Goal: Information Seeking & Learning: Learn about a topic

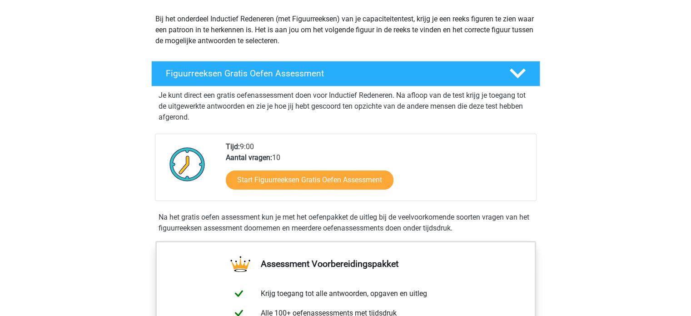
scroll to position [136, 0]
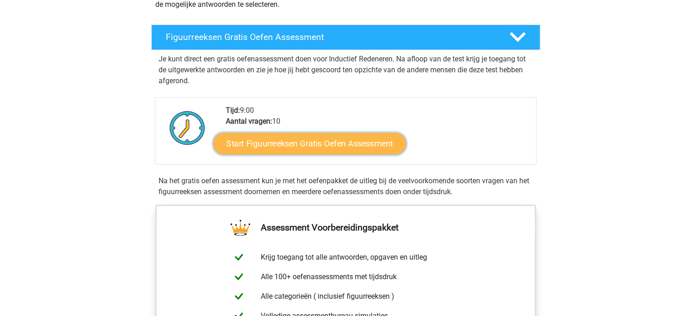
click at [213, 154] on link "Start Figuurreeksen Gratis Oefen Assessment" at bounding box center [309, 143] width 193 height 22
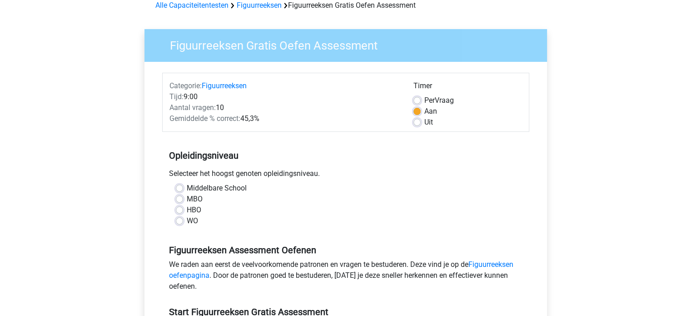
scroll to position [91, 0]
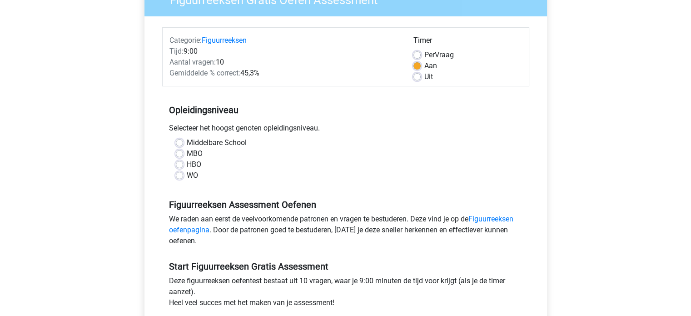
click at [196, 175] on label "WO" at bounding box center [192, 175] width 11 height 11
click at [183, 175] on input "WO" at bounding box center [179, 174] width 7 height 9
radio input "true"
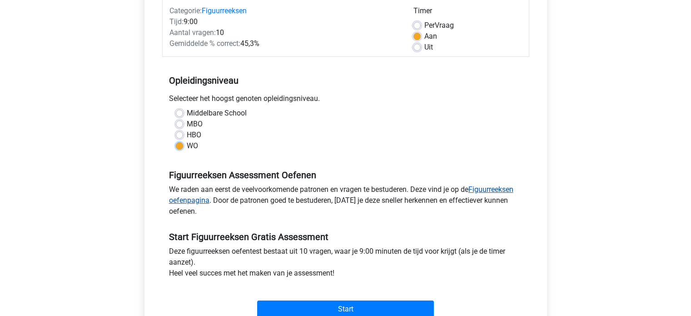
scroll to position [273, 0]
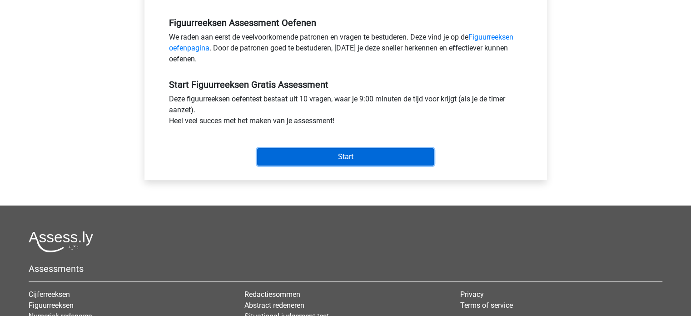
click at [329, 160] on input "Start" at bounding box center [345, 156] width 177 height 17
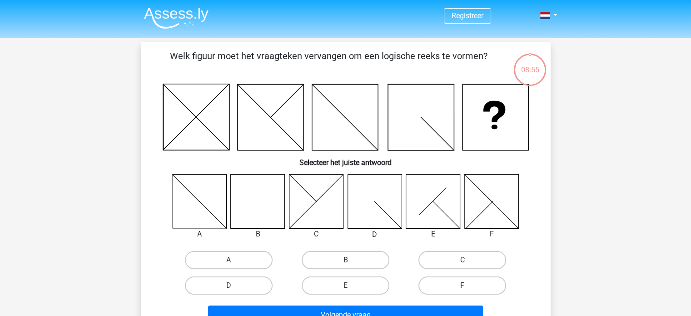
click at [361, 260] on label "B" at bounding box center [346, 260] width 88 height 18
click at [351, 260] on input "B" at bounding box center [348, 263] width 6 height 6
radio input "true"
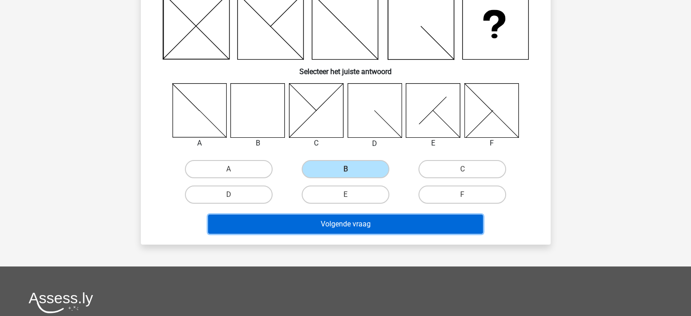
click at [352, 230] on button "Volgende vraag" at bounding box center [345, 224] width 275 height 19
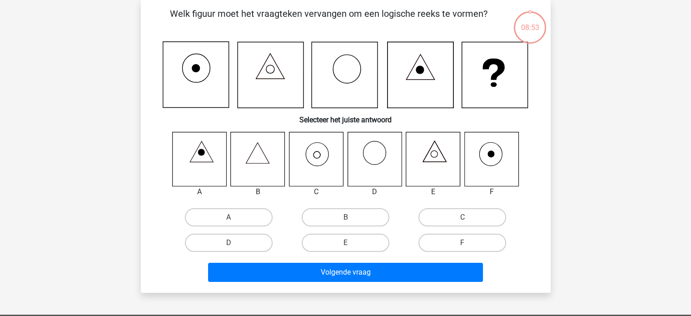
scroll to position [42, 0]
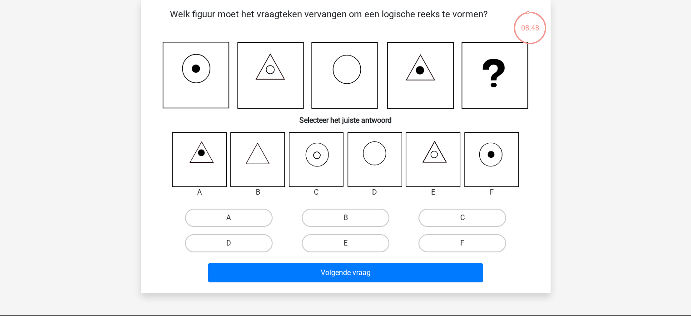
click at [449, 221] on label "C" at bounding box center [463, 218] width 88 height 18
click at [463, 221] on input "C" at bounding box center [466, 221] width 6 height 6
radio input "true"
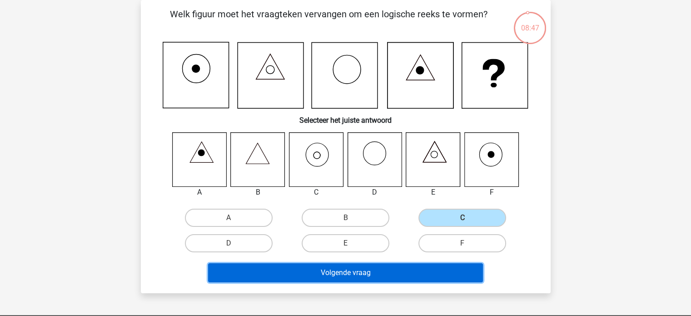
click at [385, 274] on button "Volgende vraag" at bounding box center [345, 272] width 275 height 19
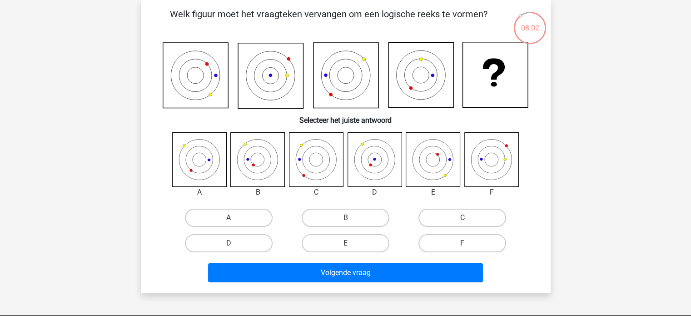
click at [350, 218] on input "B" at bounding box center [348, 221] width 6 height 6
radio input "true"
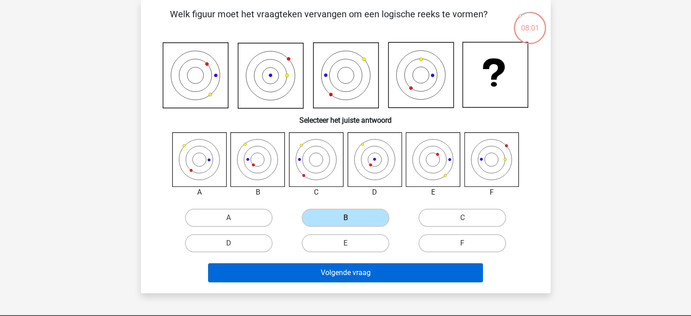
click at [355, 282] on div "Volgende vraag" at bounding box center [345, 274] width 351 height 23
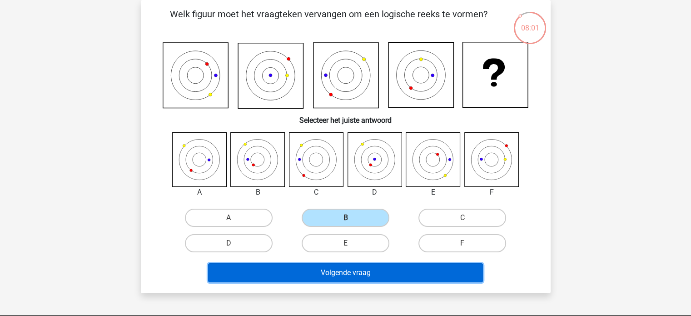
click at [357, 276] on button "Volgende vraag" at bounding box center [345, 272] width 275 height 19
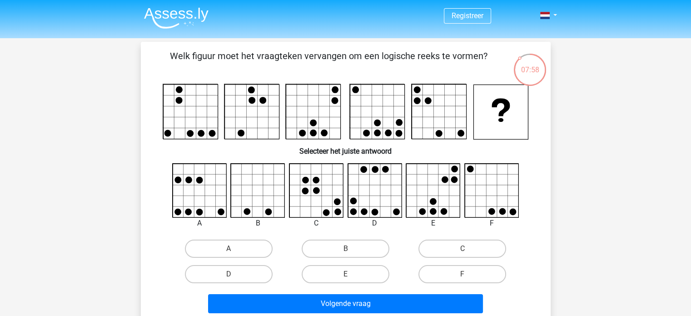
scroll to position [45, 0]
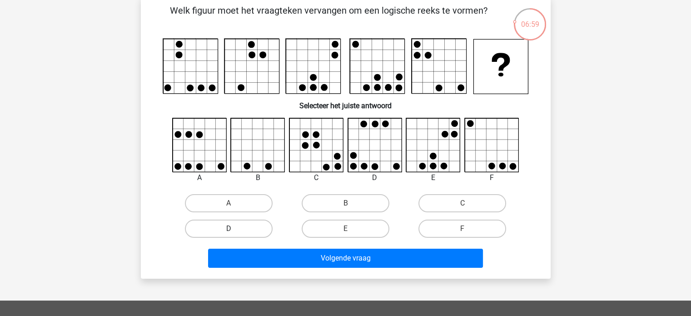
click at [235, 228] on label "D" at bounding box center [229, 229] width 88 height 18
click at [235, 229] on input "D" at bounding box center [232, 232] width 6 height 6
radio input "true"
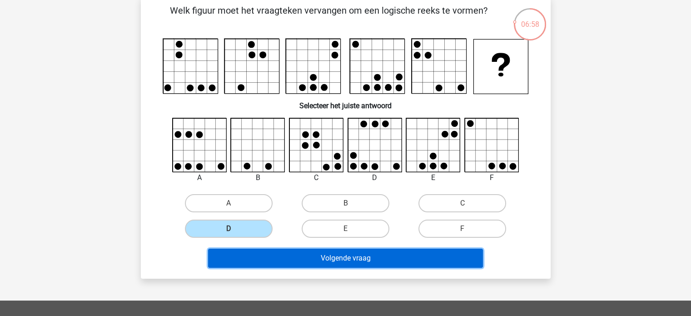
click at [297, 260] on button "Volgende vraag" at bounding box center [345, 258] width 275 height 19
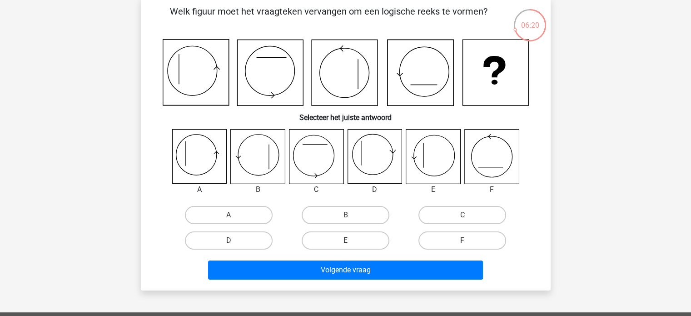
scroll to position [46, 0]
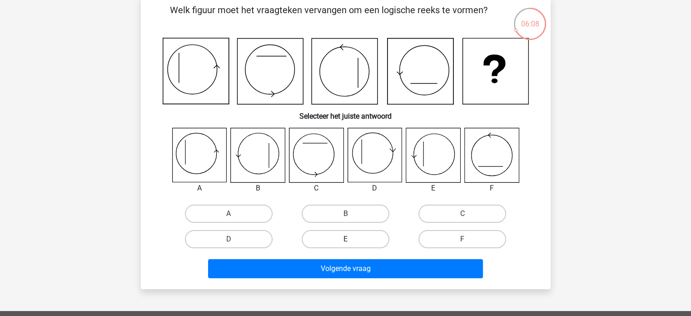
click at [345, 238] on label "E" at bounding box center [346, 239] width 88 height 18
click at [345, 239] on input "E" at bounding box center [348, 242] width 6 height 6
radio input "true"
click at [235, 178] on icon at bounding box center [258, 155] width 54 height 54
click at [246, 191] on div "B" at bounding box center [258, 188] width 69 height 11
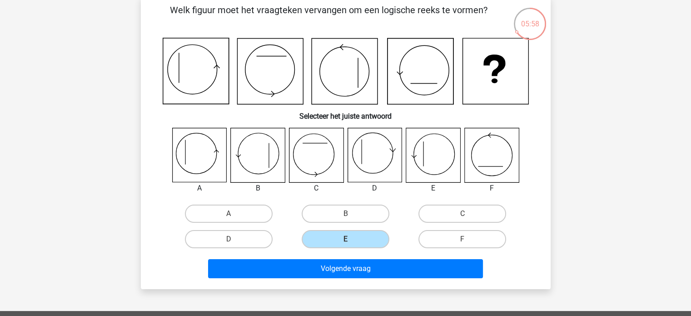
click at [417, 179] on icon at bounding box center [433, 155] width 54 height 54
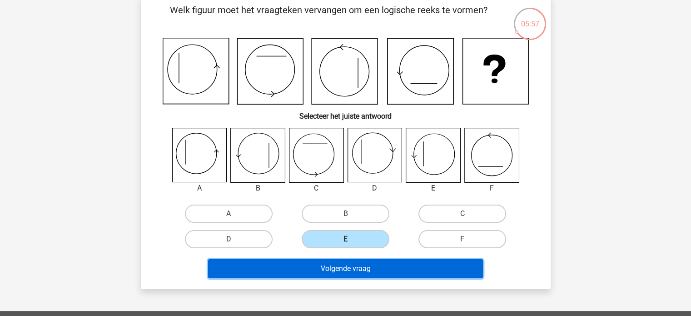
click at [328, 268] on button "Volgende vraag" at bounding box center [345, 268] width 275 height 19
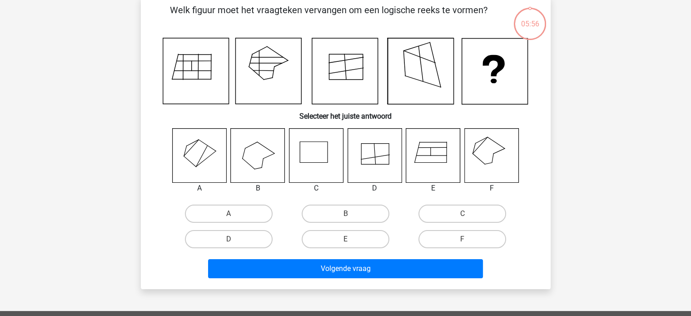
scroll to position [42, 0]
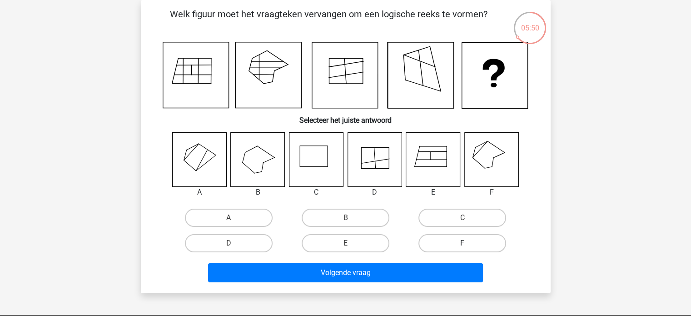
click at [463, 242] on label "F" at bounding box center [463, 243] width 88 height 18
click at [463, 243] on input "F" at bounding box center [466, 246] width 6 height 6
radio input "true"
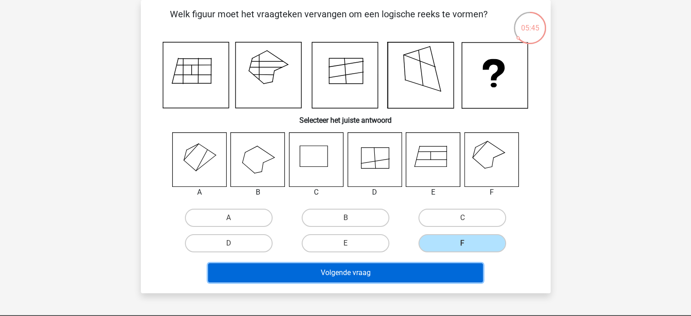
click at [413, 272] on button "Volgende vraag" at bounding box center [345, 272] width 275 height 19
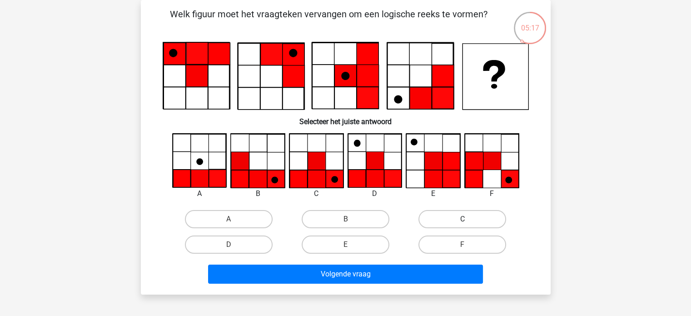
click at [442, 219] on label "C" at bounding box center [463, 219] width 88 height 18
click at [463, 219] on input "C" at bounding box center [466, 222] width 6 height 6
radio input "true"
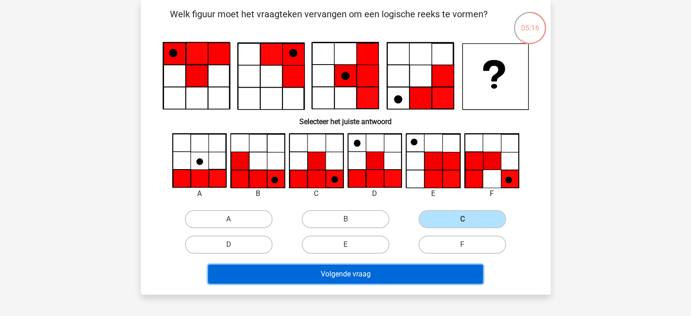
click at [406, 279] on button "Volgende vraag" at bounding box center [345, 274] width 275 height 19
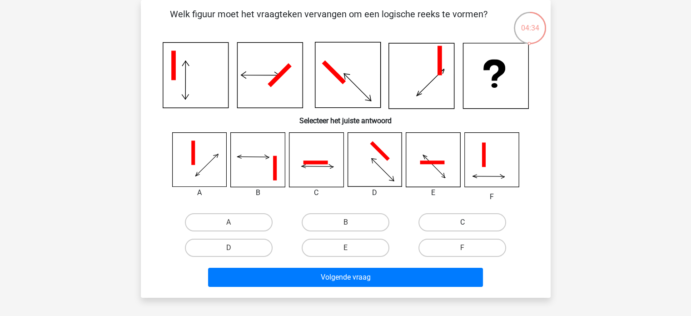
click at [459, 219] on label "C" at bounding box center [463, 222] width 88 height 18
click at [463, 222] on input "C" at bounding box center [466, 225] width 6 height 6
radio input "true"
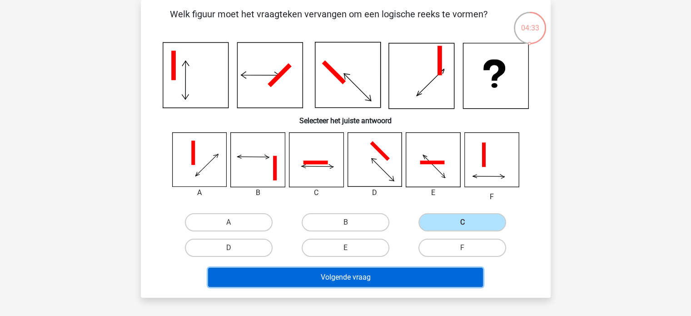
click at [402, 283] on button "Volgende vraag" at bounding box center [345, 277] width 275 height 19
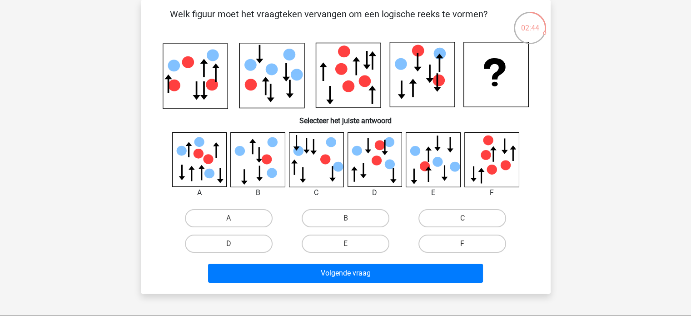
click at [413, 103] on icon at bounding box center [422, 74] width 65 height 65
click at [413, 104] on icon at bounding box center [422, 74] width 65 height 65
click at [419, 103] on icon at bounding box center [422, 74] width 65 height 65
click at [414, 100] on icon at bounding box center [422, 74] width 65 height 65
click at [325, 216] on label "B" at bounding box center [346, 218] width 88 height 18
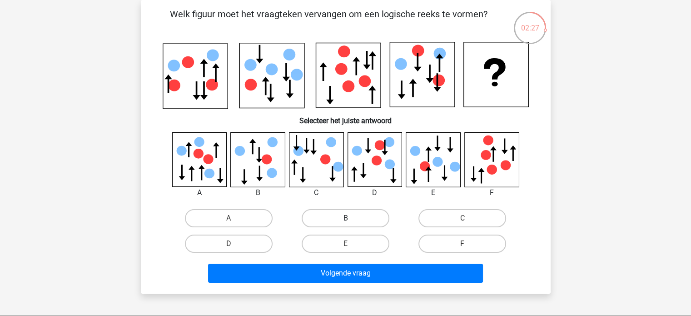
click at [345, 218] on input "B" at bounding box center [348, 221] width 6 height 6
radio input "true"
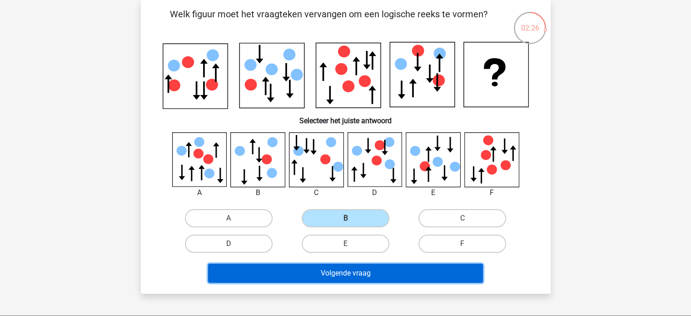
click at [341, 278] on button "Volgende vraag" at bounding box center [345, 273] width 275 height 19
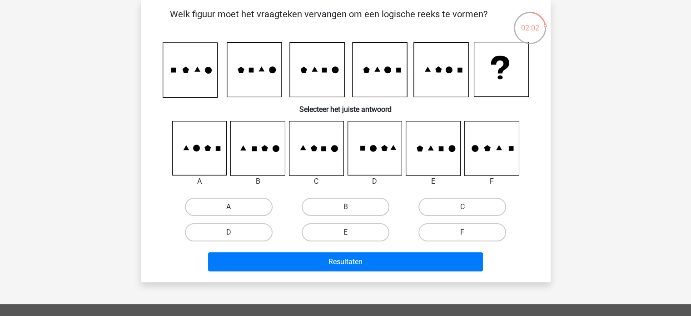
click at [224, 205] on label "A" at bounding box center [229, 207] width 88 height 18
click at [229, 207] on input "A" at bounding box center [232, 210] width 6 height 6
radio input "true"
click at [370, 272] on div "Resultaten" at bounding box center [345, 263] width 351 height 23
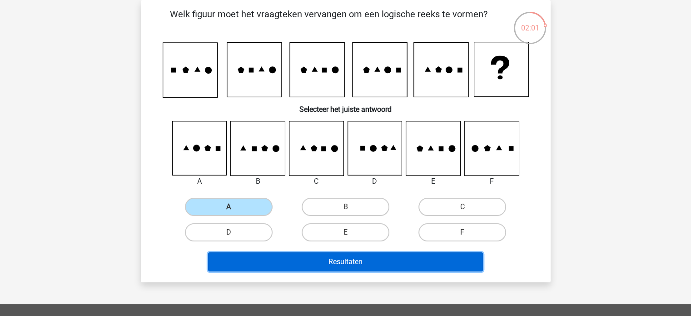
click at [369, 266] on button "Resultaten" at bounding box center [345, 261] width 275 height 19
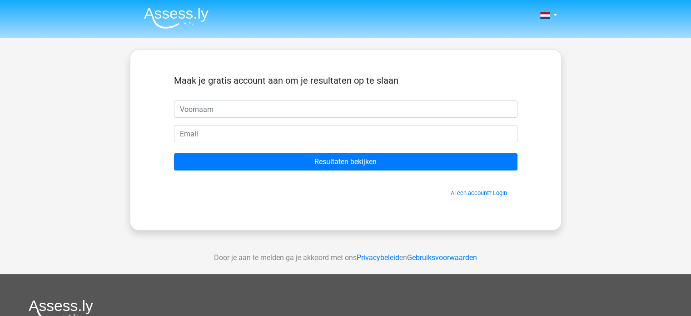
click at [303, 115] on input "text" at bounding box center [346, 108] width 344 height 17
type input "Megan"
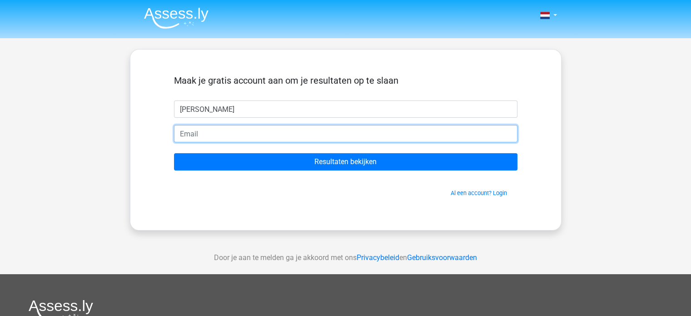
click at [240, 133] on input "email" at bounding box center [346, 133] width 344 height 17
type input "megan.schuurmans@hotmail.com"
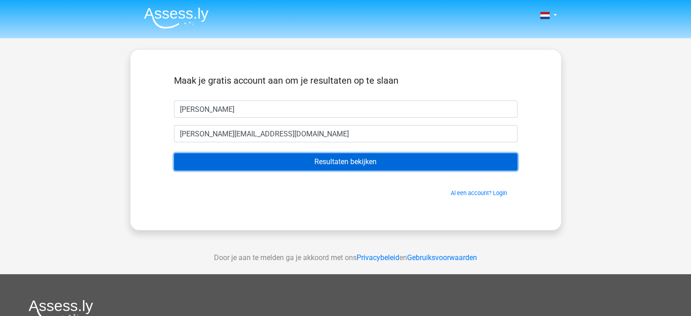
click at [267, 167] on input "Resultaten bekijken" at bounding box center [346, 161] width 344 height 17
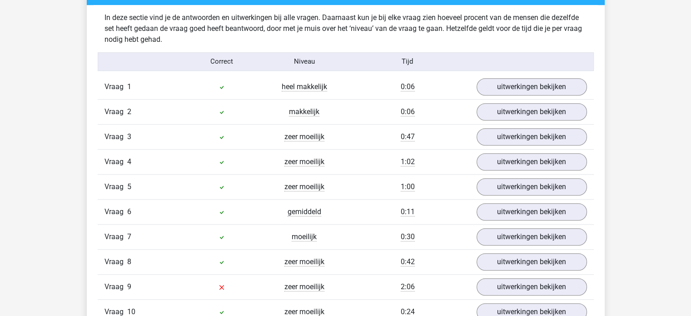
scroll to position [773, 0]
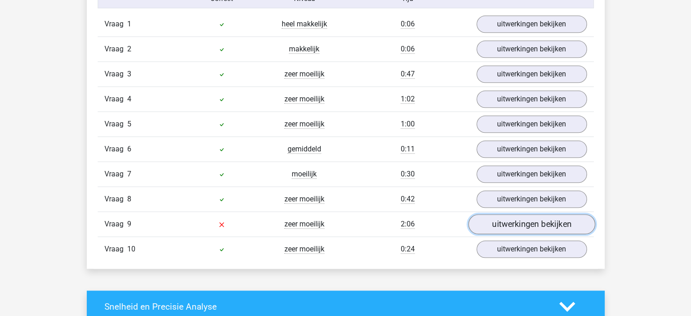
click at [540, 217] on link "uitwerkingen bekijken" at bounding box center [531, 224] width 127 height 20
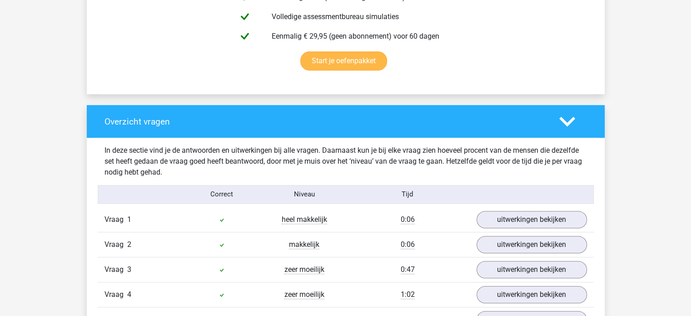
scroll to position [545, 0]
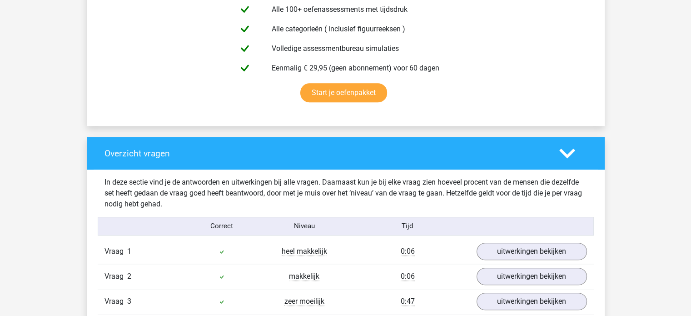
click at [563, 150] on icon at bounding box center [567, 153] width 16 height 16
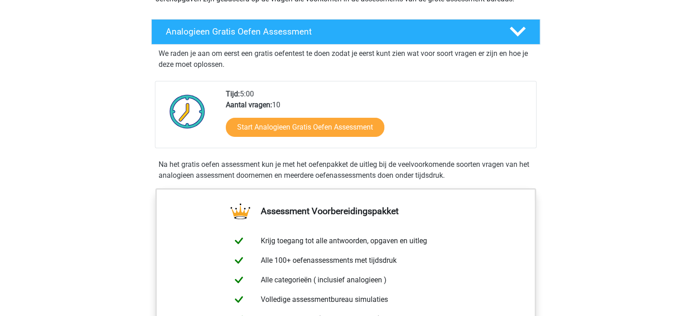
scroll to position [136, 0]
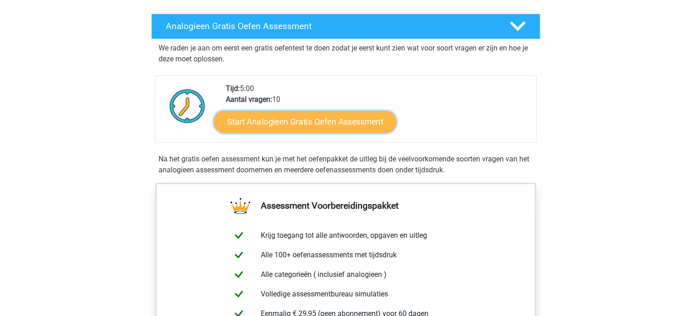
click at [344, 120] on link "Start Analogieen Gratis Oefen Assessment" at bounding box center [305, 121] width 182 height 22
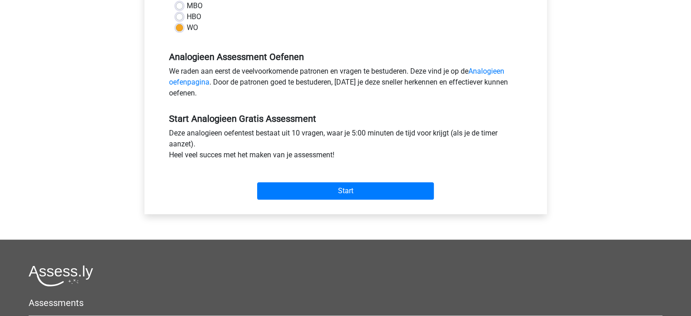
scroll to position [273, 0]
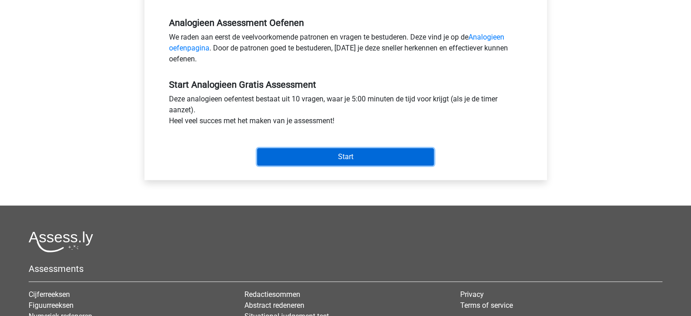
click at [312, 148] on input "Start" at bounding box center [345, 156] width 177 height 17
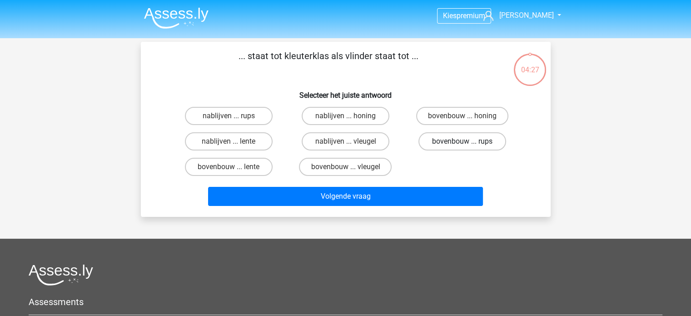
click at [463, 140] on label "bovenbouw ... rups" at bounding box center [463, 141] width 88 height 18
click at [463, 141] on input "bovenbouw ... rups" at bounding box center [466, 144] width 6 height 6
radio input "true"
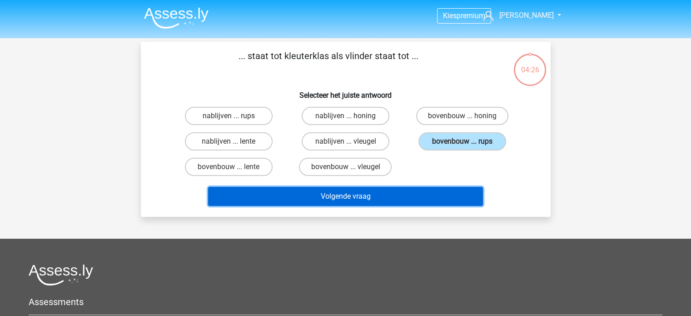
click at [417, 190] on button "Volgende vraag" at bounding box center [345, 196] width 275 height 19
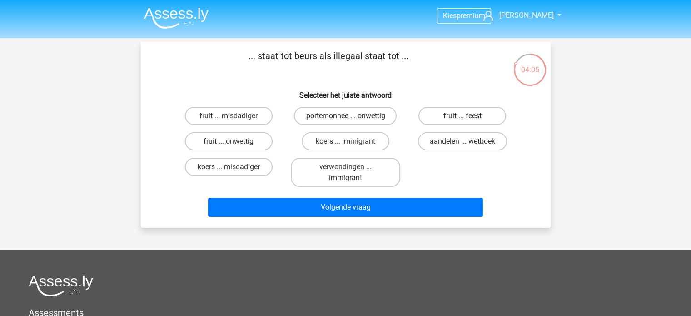
click at [362, 124] on label "portemonnee ... onwettig" at bounding box center [345, 116] width 103 height 18
click at [351, 122] on input "portemonnee ... onwettig" at bounding box center [348, 119] width 6 height 6
radio input "true"
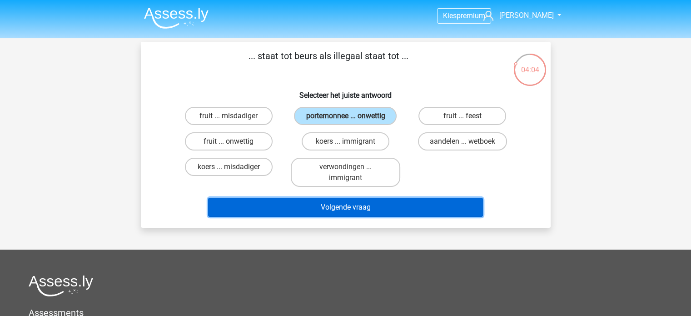
click at [381, 207] on button "Volgende vraag" at bounding box center [345, 207] width 275 height 19
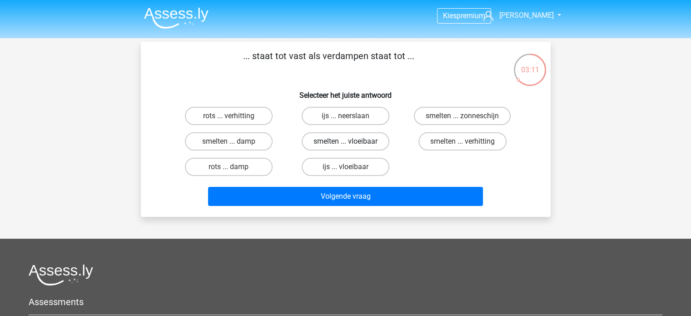
click at [369, 141] on label "smelten ... vloeibaar" at bounding box center [346, 141] width 88 height 18
click at [351, 141] on input "smelten ... vloeibaar" at bounding box center [348, 144] width 6 height 6
radio input "true"
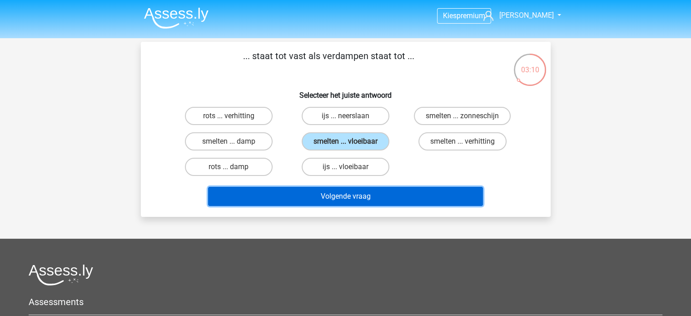
click at [375, 193] on button "Volgende vraag" at bounding box center [345, 196] width 275 height 19
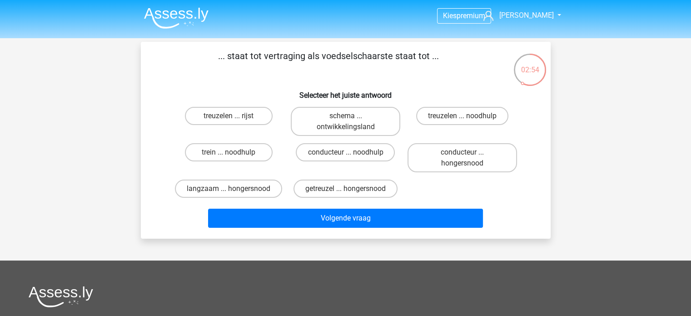
click at [234, 189] on input "langzaam ... hongersnood" at bounding box center [232, 192] width 6 height 6
radio input "true"
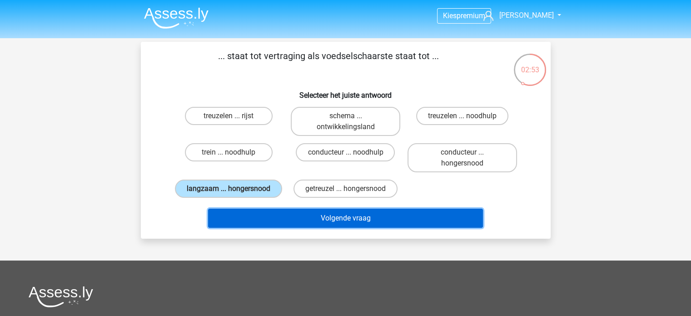
click at [366, 224] on button "Volgende vraag" at bounding box center [345, 218] width 275 height 19
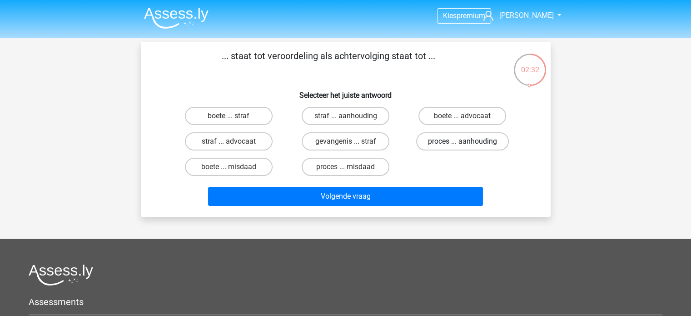
click at [450, 145] on label "proces ... aanhouding" at bounding box center [462, 141] width 93 height 18
click at [463, 145] on input "proces ... aanhouding" at bounding box center [466, 144] width 6 height 6
radio input "true"
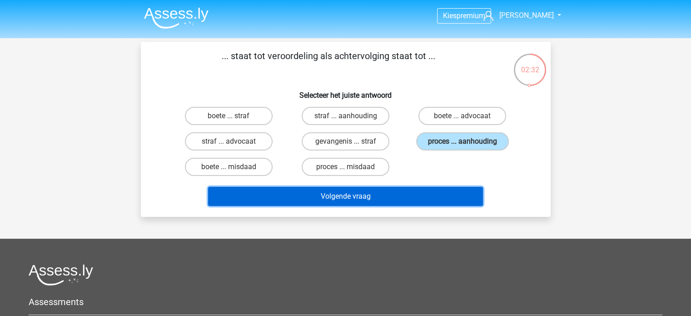
click at [428, 203] on button "Volgende vraag" at bounding box center [345, 196] width 275 height 19
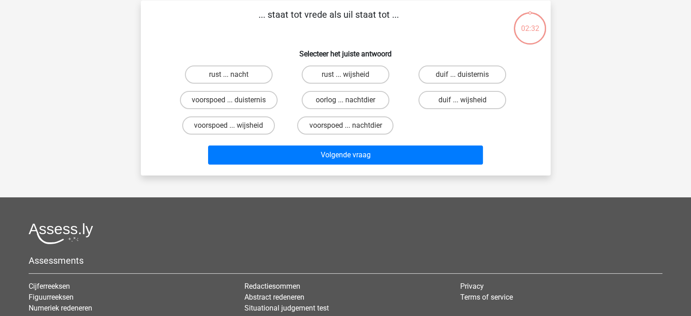
scroll to position [42, 0]
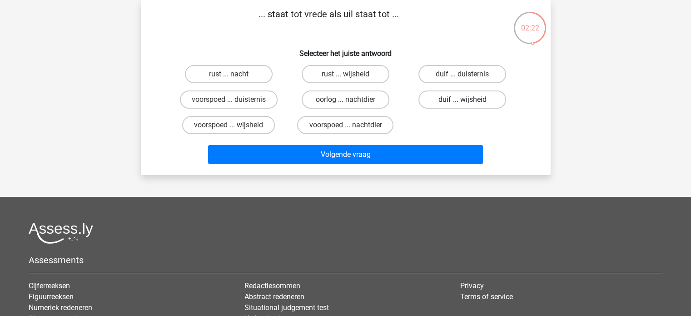
click at [471, 103] on label "duif ... wijsheid" at bounding box center [463, 99] width 88 height 18
click at [469, 103] on input "duif ... wijsheid" at bounding box center [466, 103] width 6 height 6
radio input "true"
click at [407, 166] on div "Volgende vraag" at bounding box center [345, 156] width 351 height 23
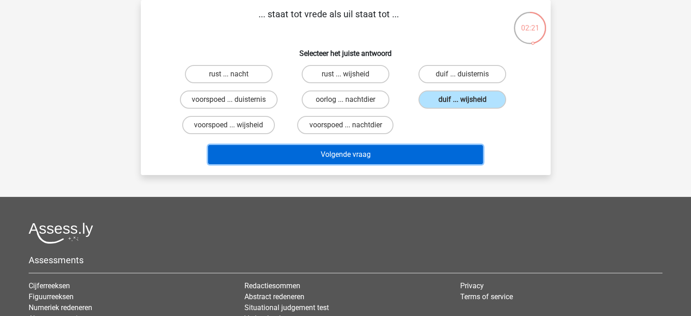
click at [402, 159] on button "Volgende vraag" at bounding box center [345, 154] width 275 height 19
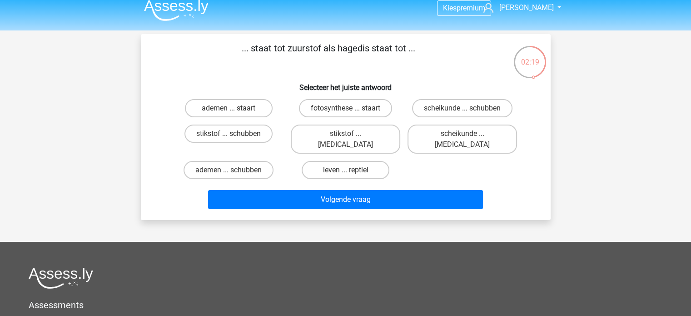
scroll to position [0, 0]
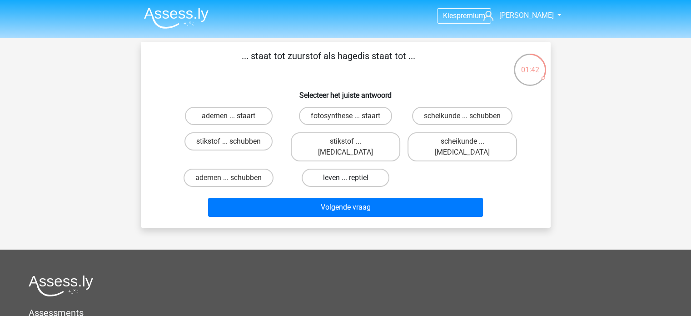
click at [382, 173] on label "leven ... reptiel" at bounding box center [346, 178] width 88 height 18
click at [351, 178] on input "leven ... reptiel" at bounding box center [348, 181] width 6 height 6
radio input "true"
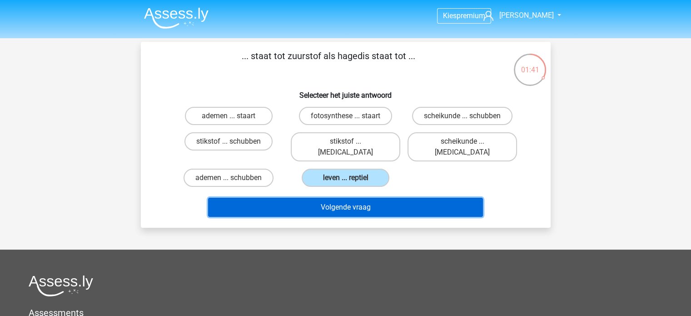
click at [378, 198] on button "Volgende vraag" at bounding box center [345, 207] width 275 height 19
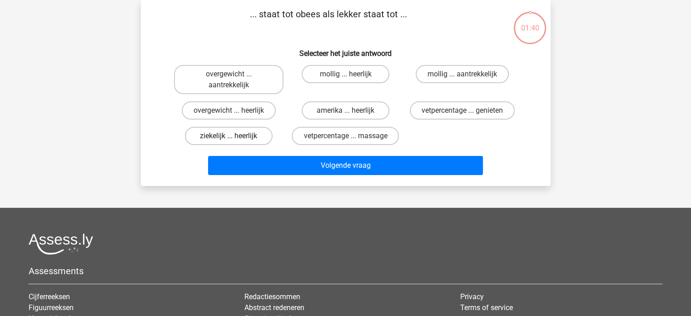
scroll to position [42, 0]
click at [245, 111] on label "overgewicht ... heerlijk" at bounding box center [229, 110] width 94 height 18
click at [235, 111] on input "overgewicht ... heerlijk" at bounding box center [232, 113] width 6 height 6
radio input "true"
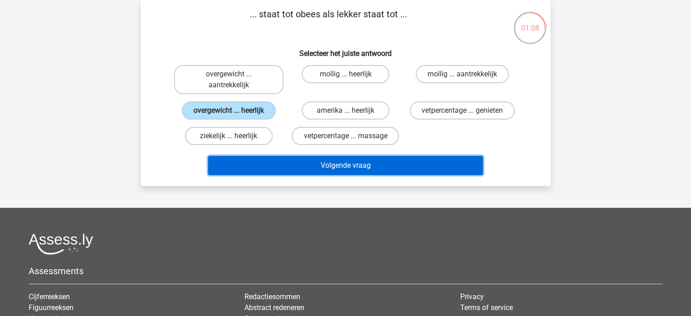
click at [309, 166] on button "Volgende vraag" at bounding box center [345, 165] width 275 height 19
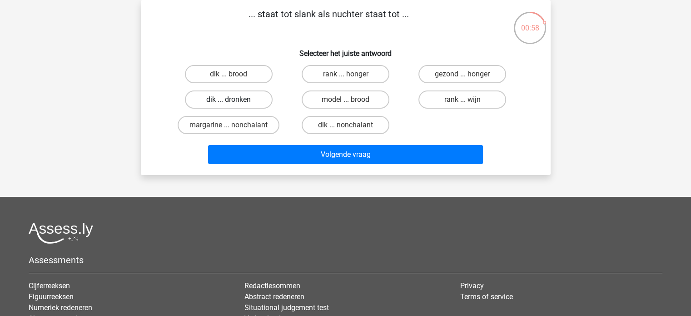
click at [232, 94] on label "dik ... dronken" at bounding box center [229, 99] width 88 height 18
click at [232, 100] on input "dik ... dronken" at bounding box center [232, 103] width 6 height 6
radio input "true"
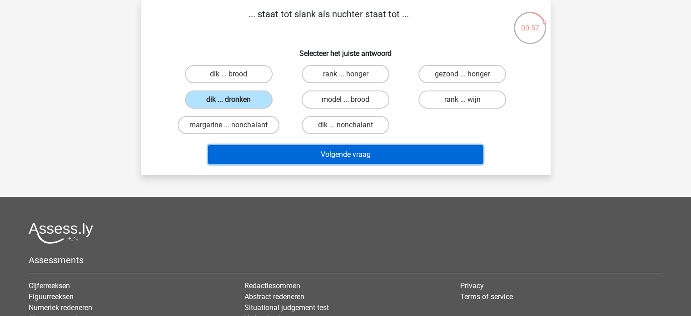
click at [304, 151] on button "Volgende vraag" at bounding box center [345, 154] width 275 height 19
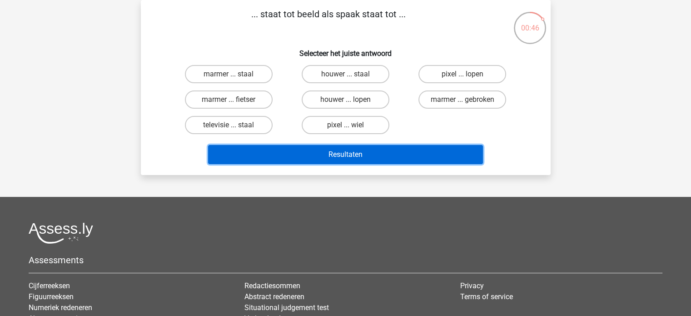
click at [349, 145] on button "Resultaten" at bounding box center [345, 154] width 275 height 19
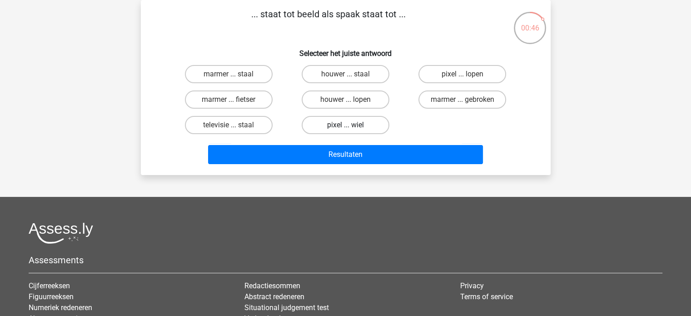
click at [355, 133] on label "pixel ... wiel" at bounding box center [346, 125] width 88 height 18
click at [351, 131] on input "pixel ... wiel" at bounding box center [348, 128] width 6 height 6
radio input "true"
click at [366, 120] on label "pixel ... wiel" at bounding box center [346, 125] width 88 height 18
click at [351, 125] on input "pixel ... wiel" at bounding box center [348, 128] width 6 height 6
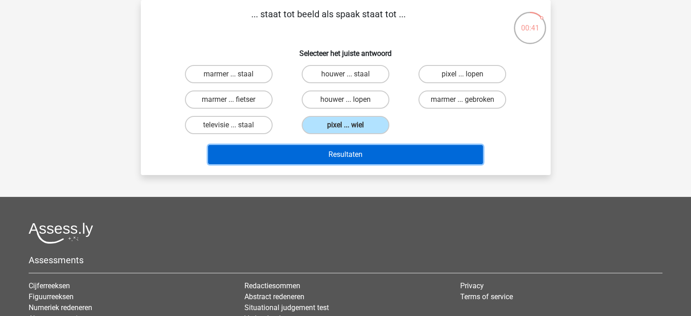
click at [359, 150] on button "Resultaten" at bounding box center [345, 154] width 275 height 19
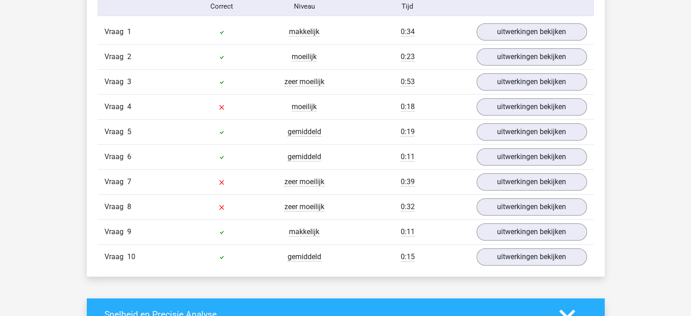
scroll to position [773, 0]
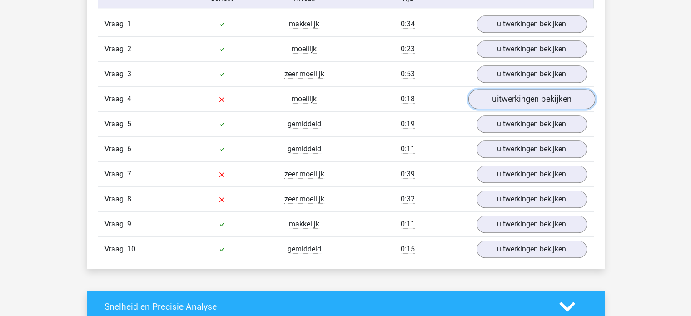
click at [537, 99] on link "uitwerkingen bekijken" at bounding box center [531, 99] width 127 height 20
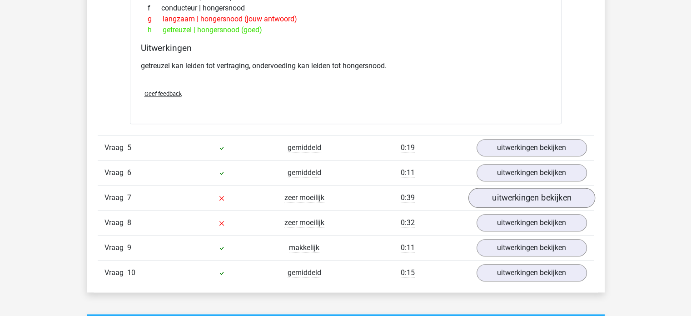
scroll to position [1000, 0]
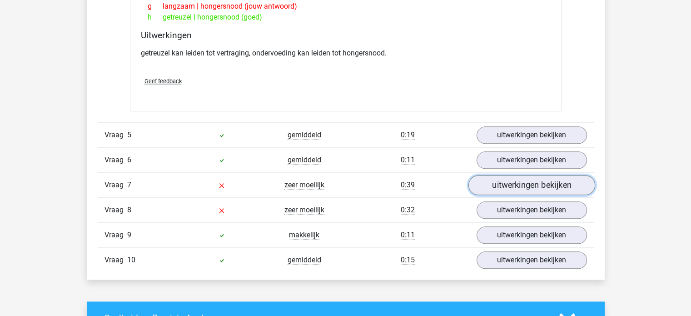
click at [524, 185] on link "uitwerkingen bekijken" at bounding box center [531, 185] width 127 height 20
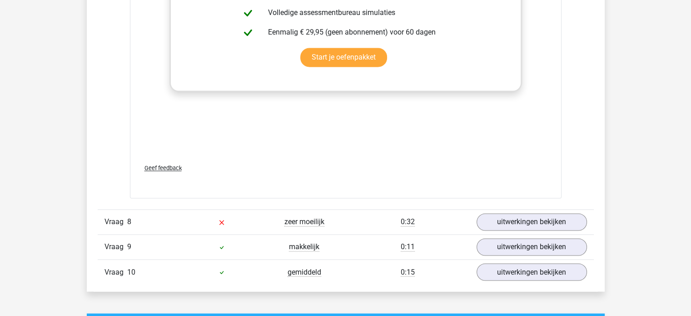
scroll to position [1545, 0]
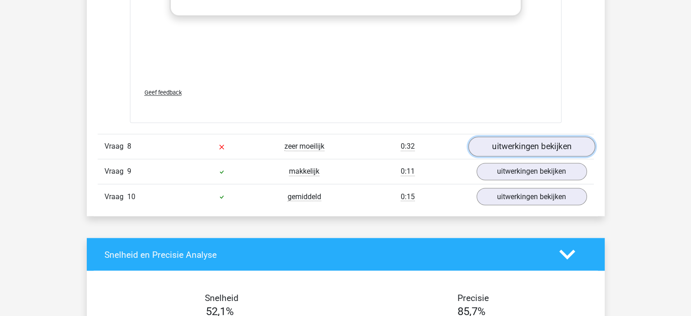
click at [499, 146] on link "uitwerkingen bekijken" at bounding box center [531, 146] width 127 height 20
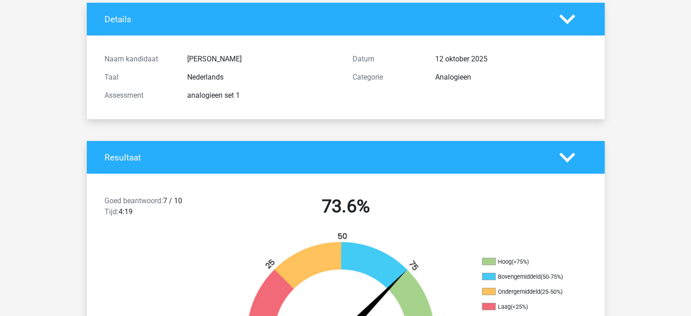
scroll to position [0, 0]
